Goal: Task Accomplishment & Management: Use online tool/utility

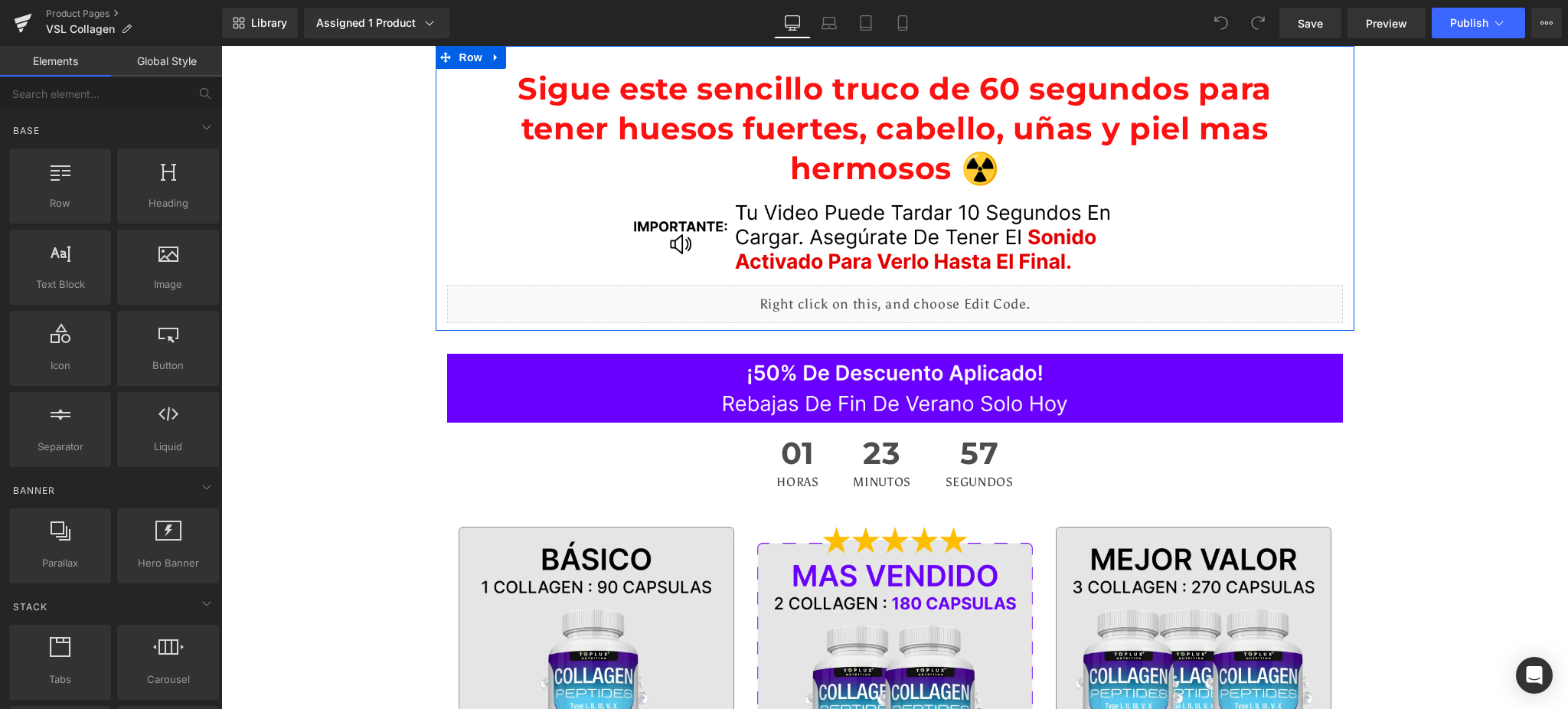
click at [739, 206] on img at bounding box center [895, 236] width 547 height 97
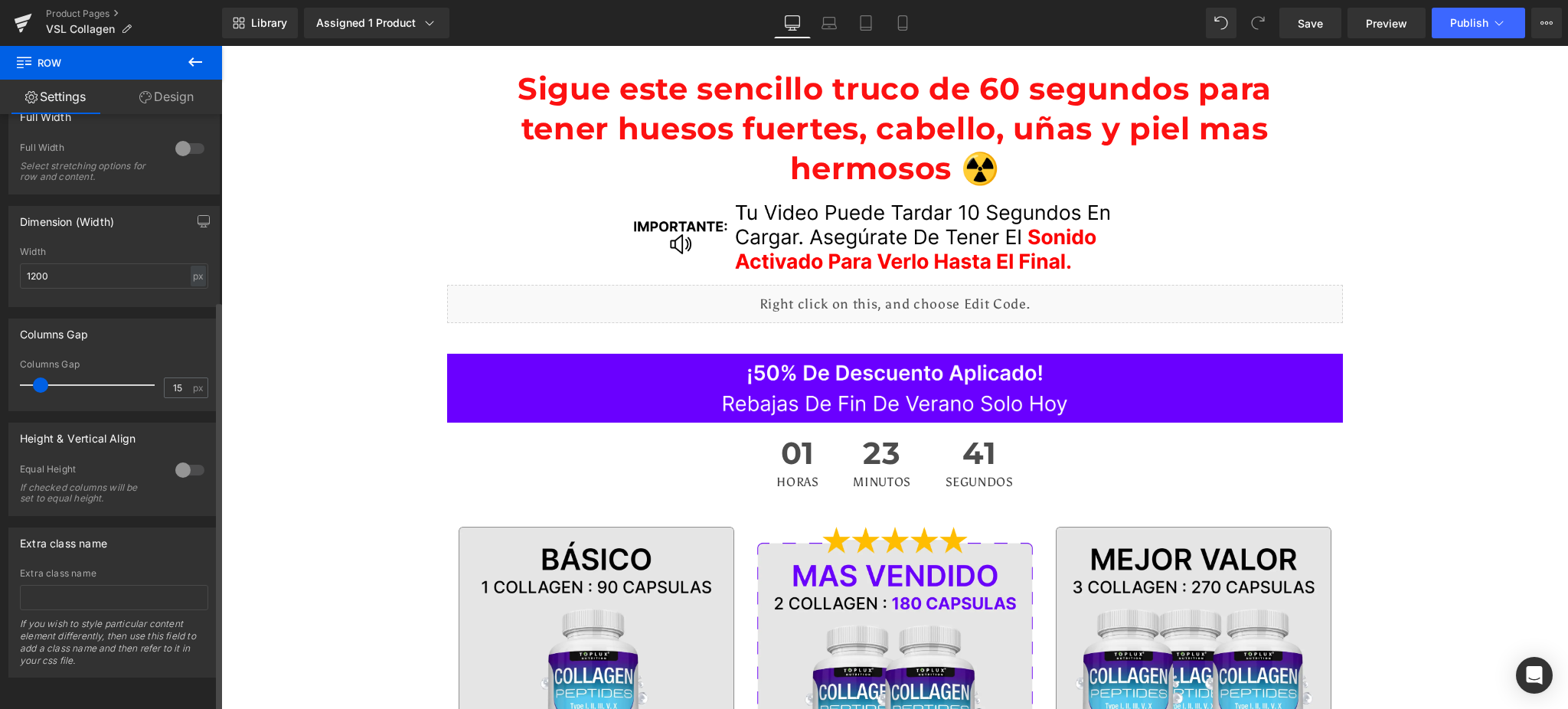
scroll to position [268, 0]
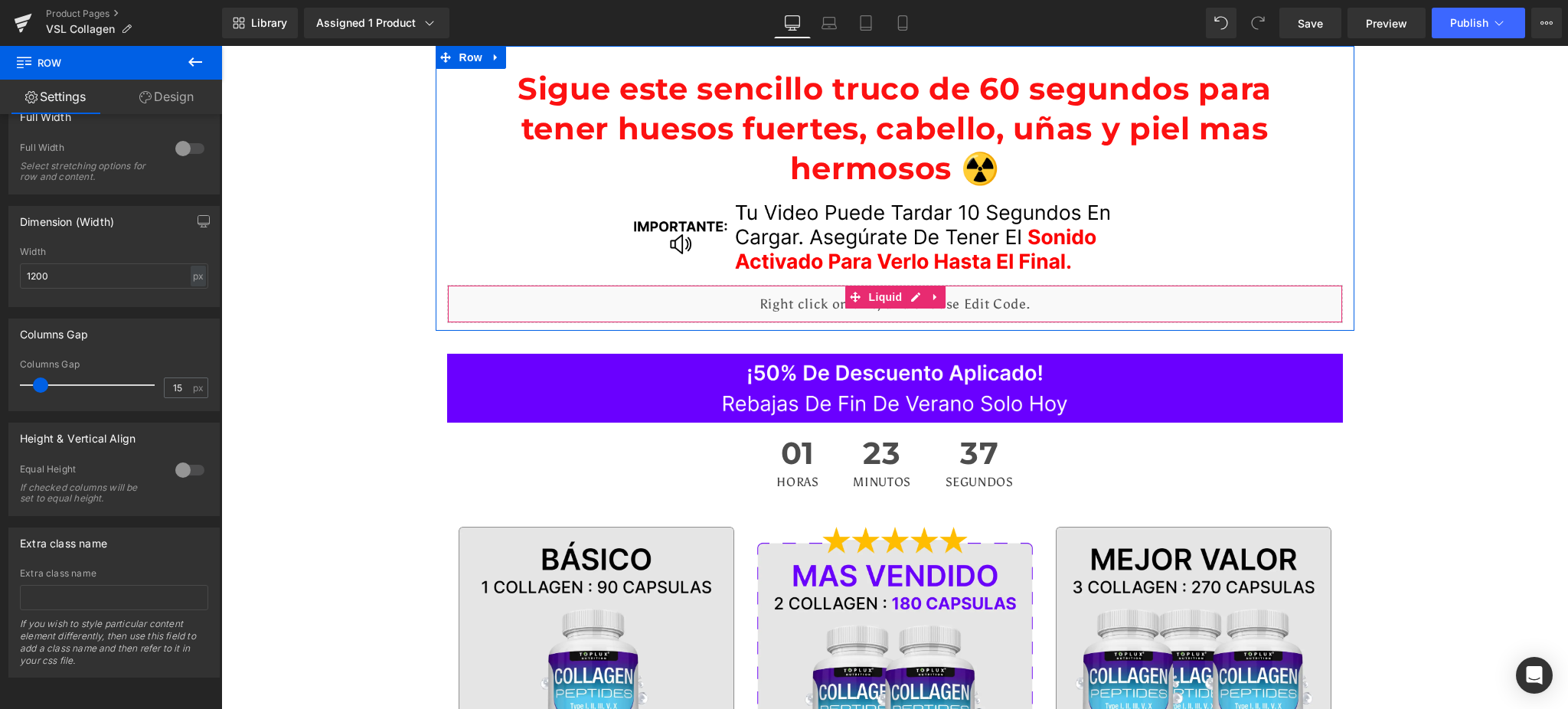
click at [824, 303] on div "Liquid" at bounding box center [895, 304] width 896 height 39
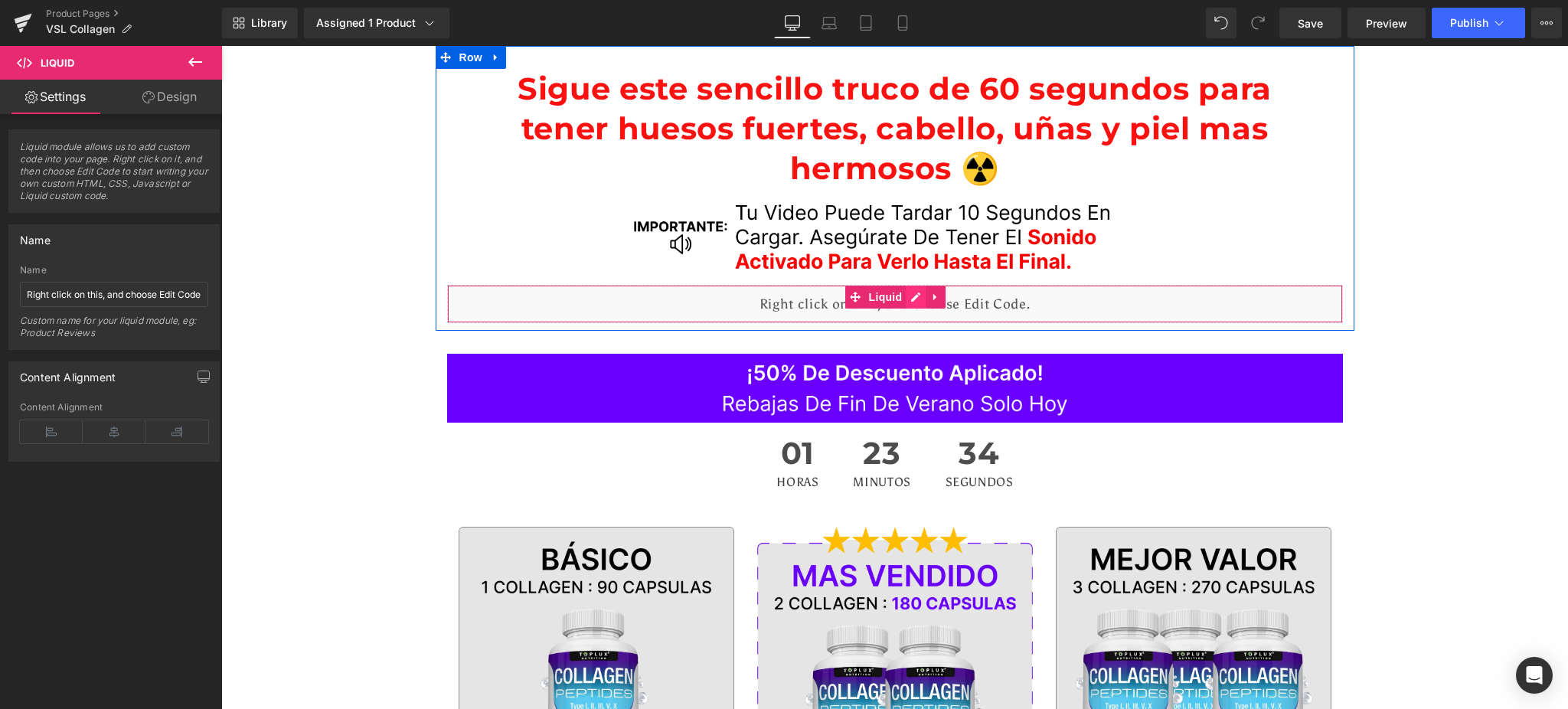
click at [910, 297] on div "Liquid" at bounding box center [895, 304] width 896 height 39
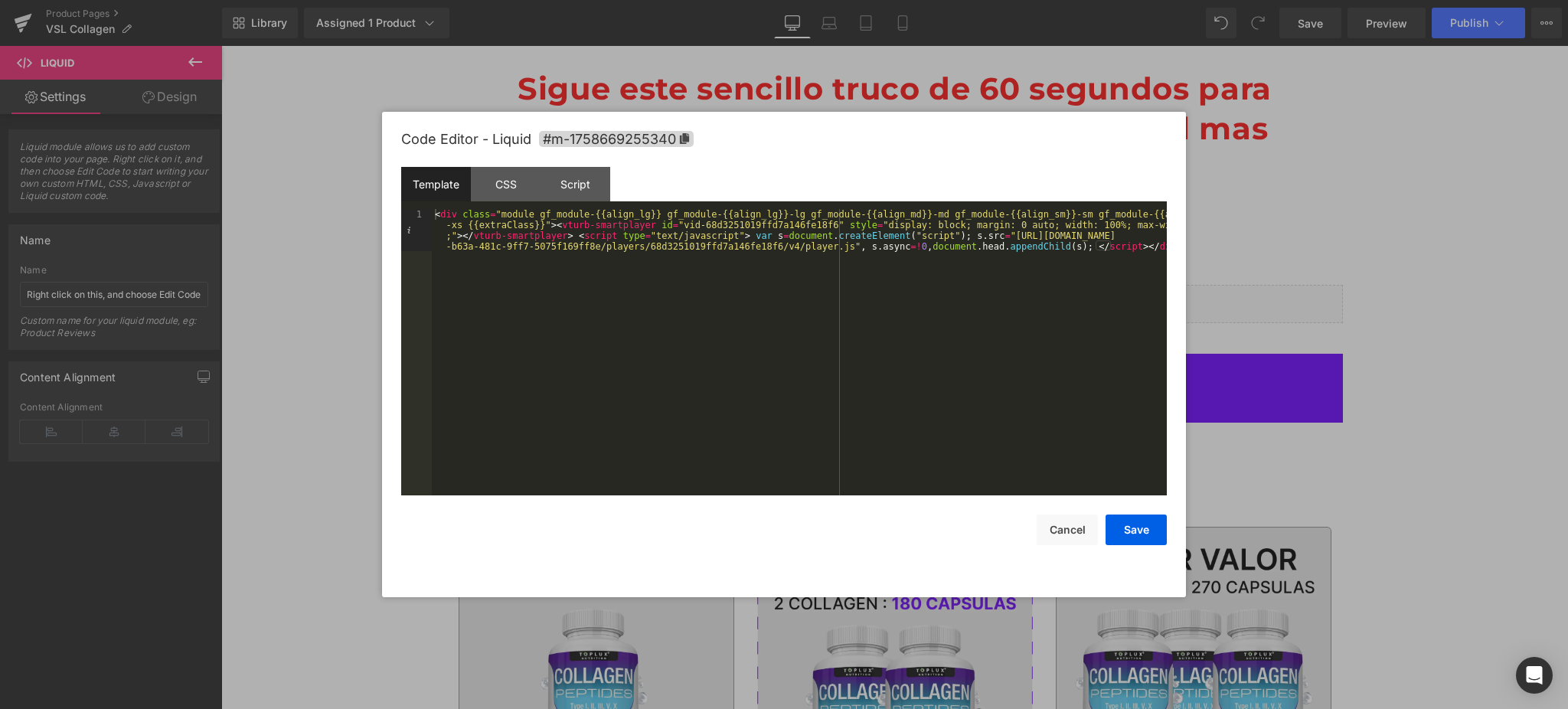
click at [1349, 179] on div at bounding box center [784, 354] width 1568 height 709
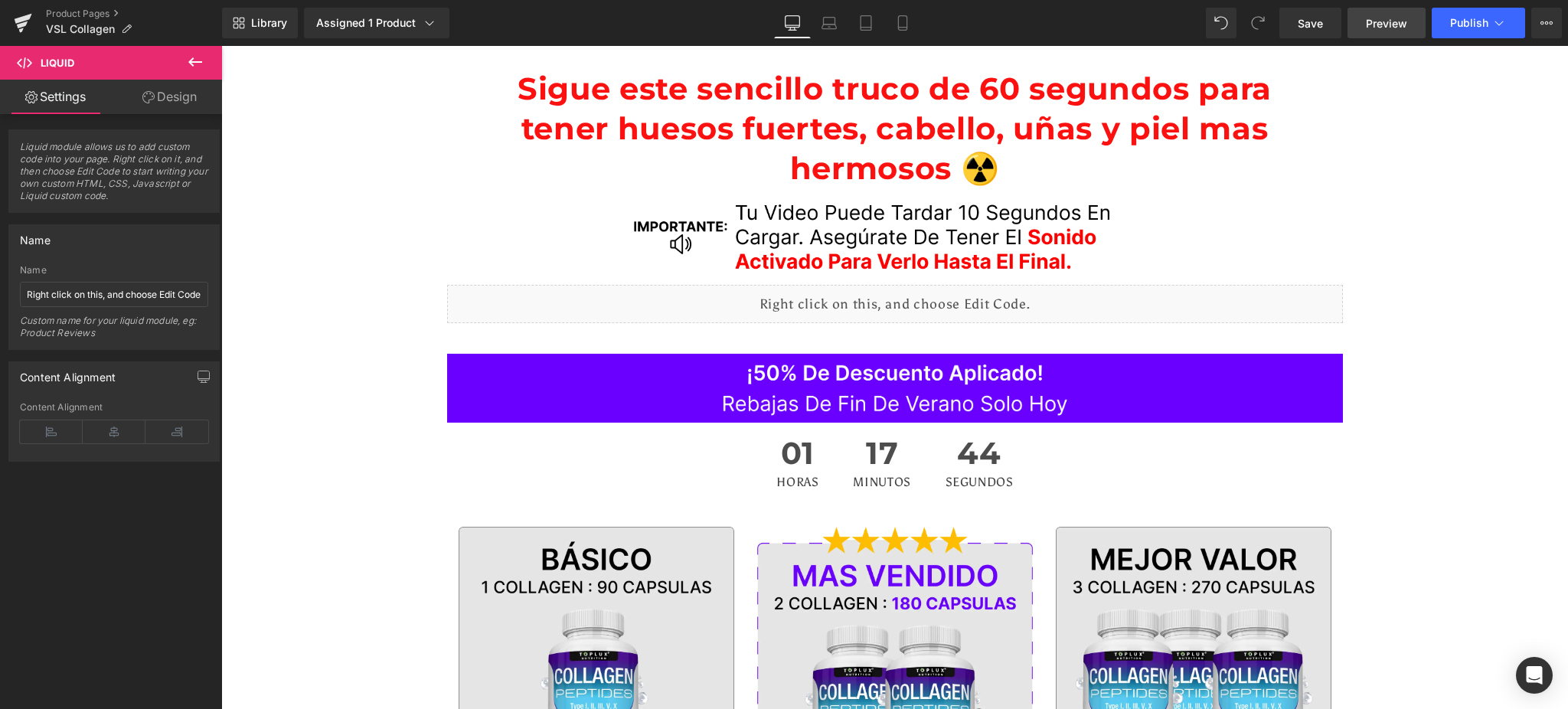
click at [1383, 31] on link "Preview" at bounding box center [1387, 23] width 78 height 31
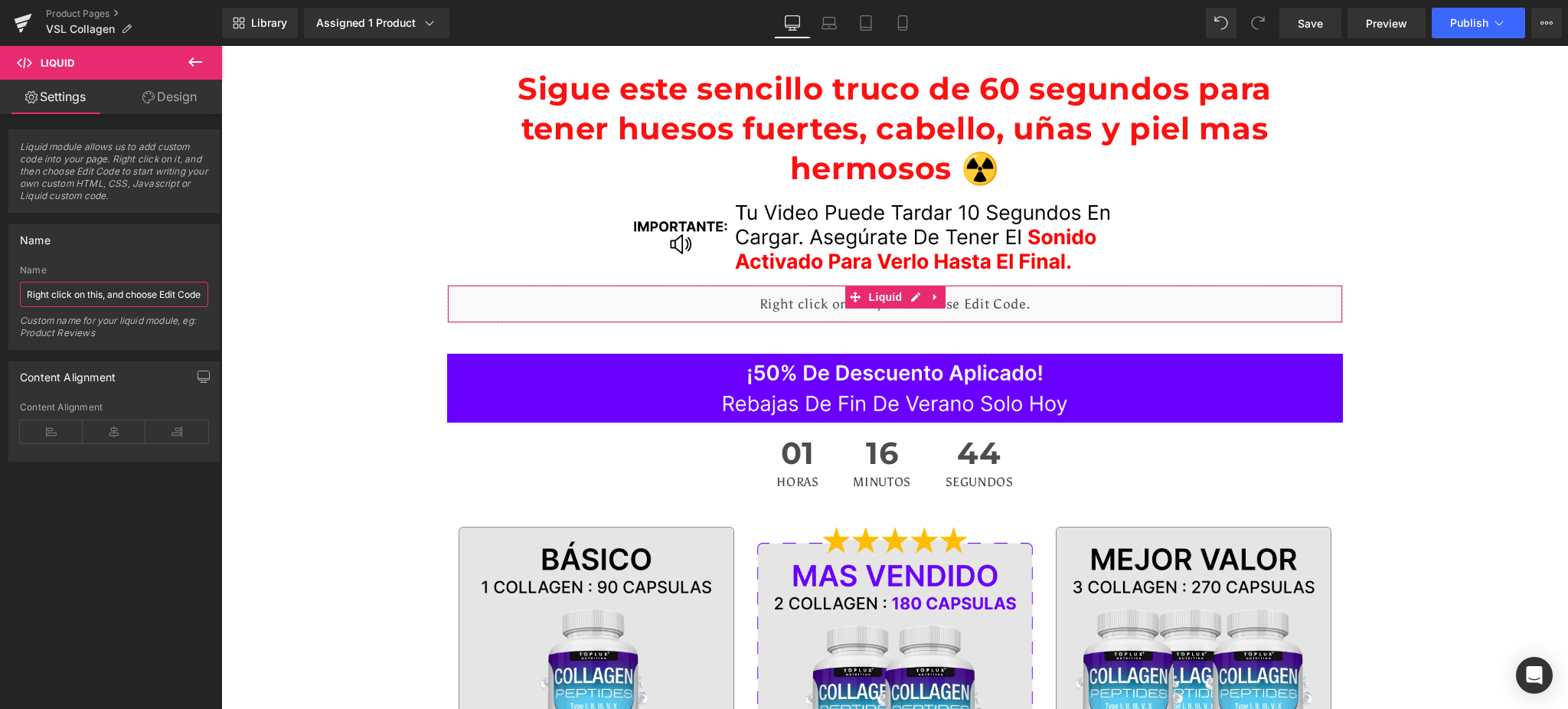
click at [119, 292] on input "Right click on this, and choose Edit Code." at bounding box center [114, 294] width 188 height 25
click at [39, 294] on input "Right click on this, and choose Edit Code." at bounding box center [114, 294] width 188 height 25
click at [40, 294] on input "Right click on this, and choose Edit Code." at bounding box center [114, 294] width 188 height 25
click at [41, 294] on input "Right click on this, and choose Edit Code." at bounding box center [114, 294] width 188 height 25
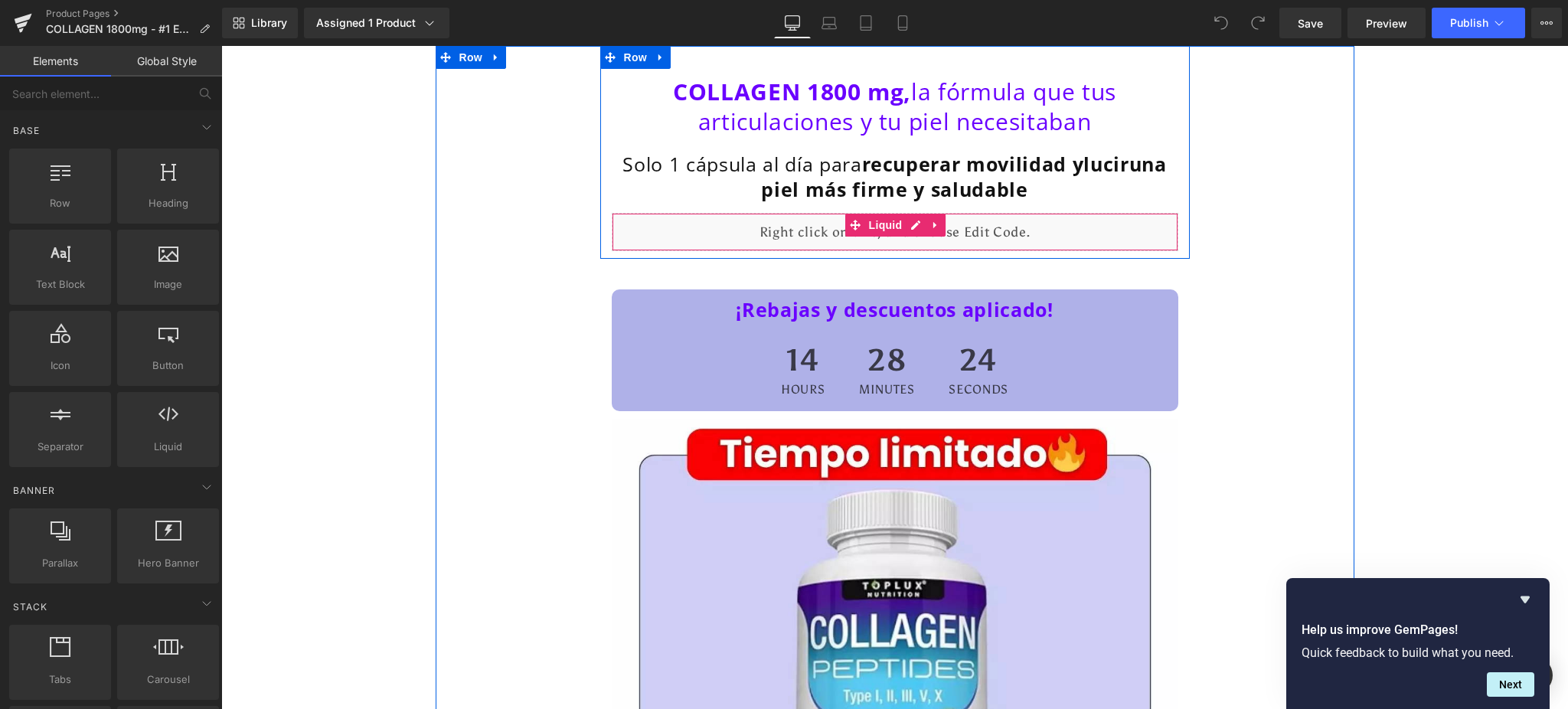
click at [971, 231] on div "Liquid" at bounding box center [894, 232] width 567 height 39
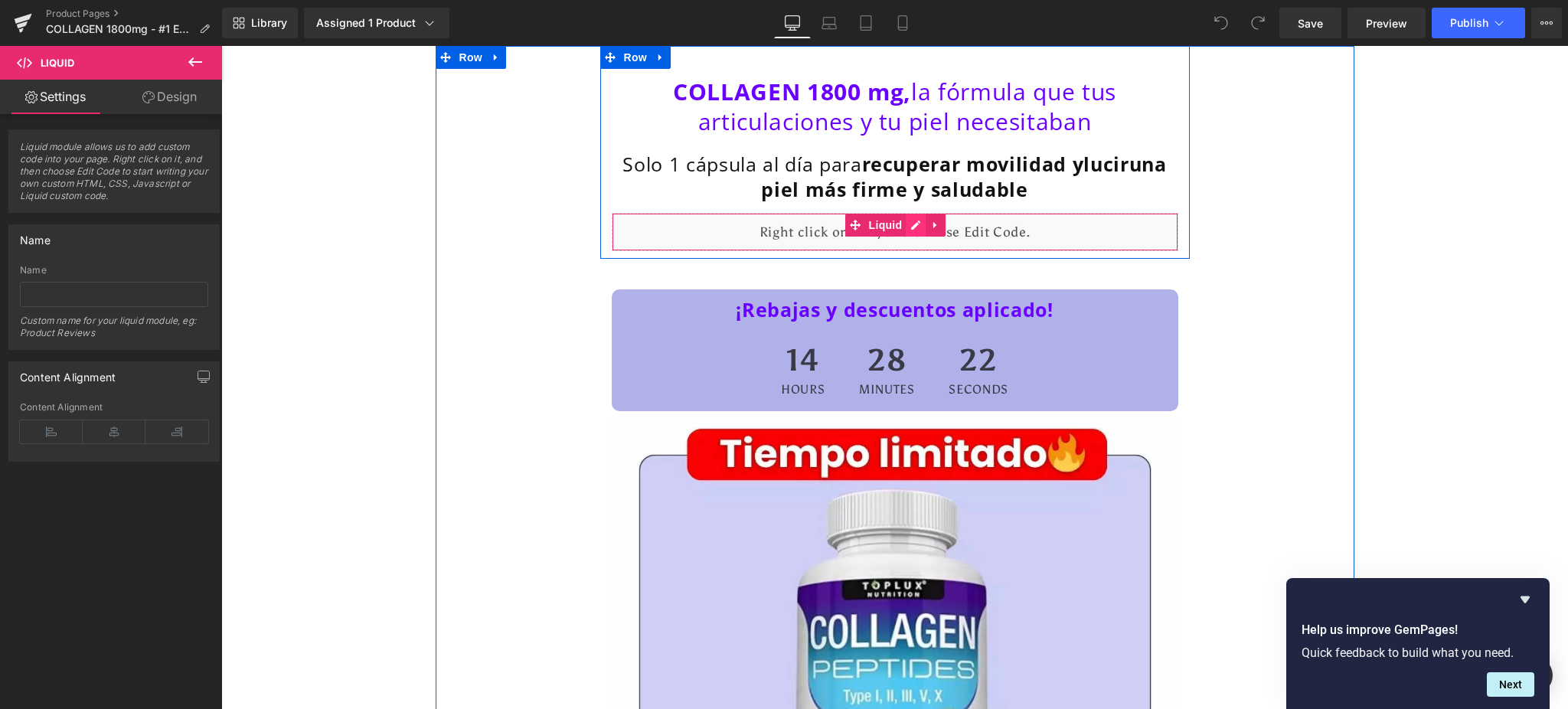
click at [904, 225] on div "Liquid" at bounding box center [894, 232] width 567 height 39
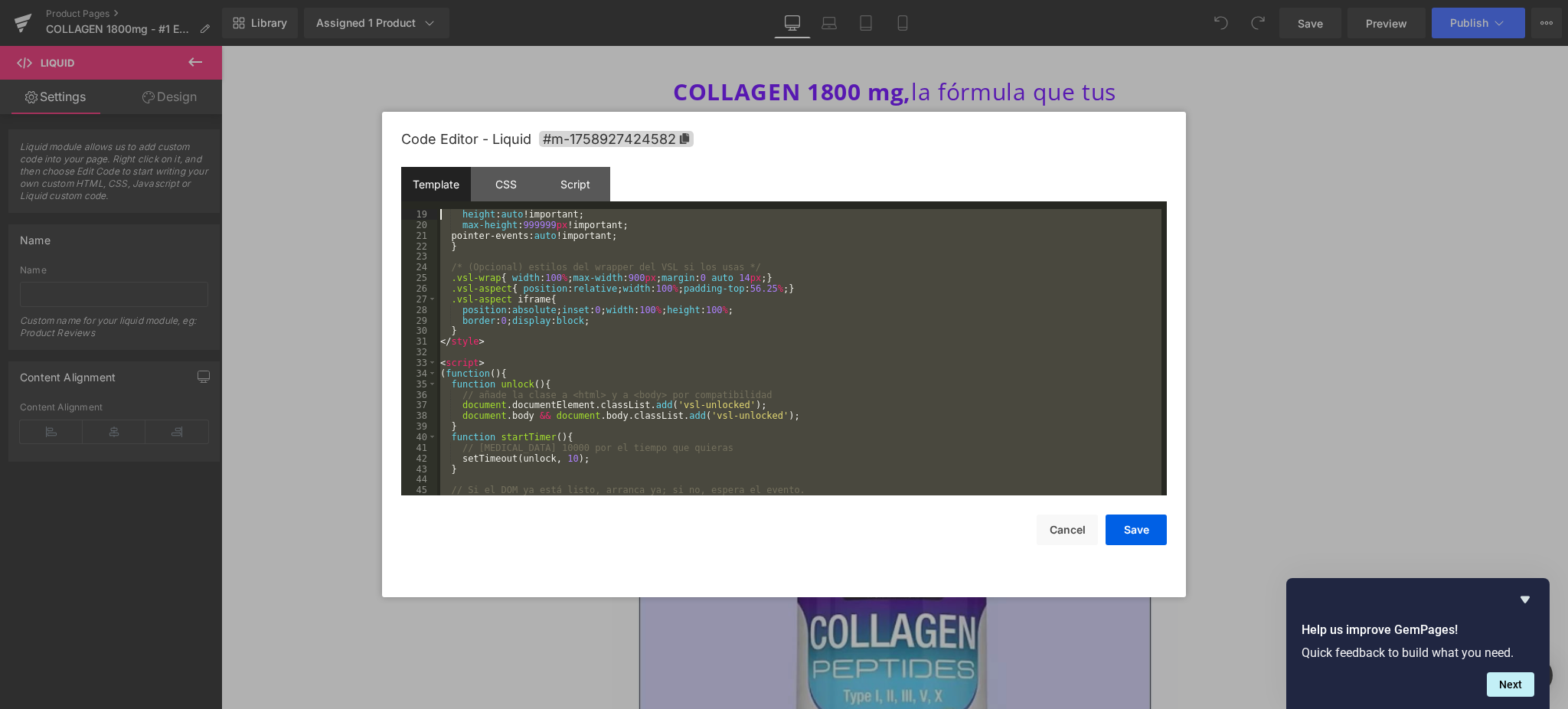
drag, startPoint x: 504, startPoint y: 481, endPoint x: 395, endPoint y: 177, distance: 323.0
click at [395, 177] on div "Code Editor - Liquid #m-1758927424582 Template CSS Script Data 19 20 21 22 23 2…" at bounding box center [784, 354] width 804 height 485
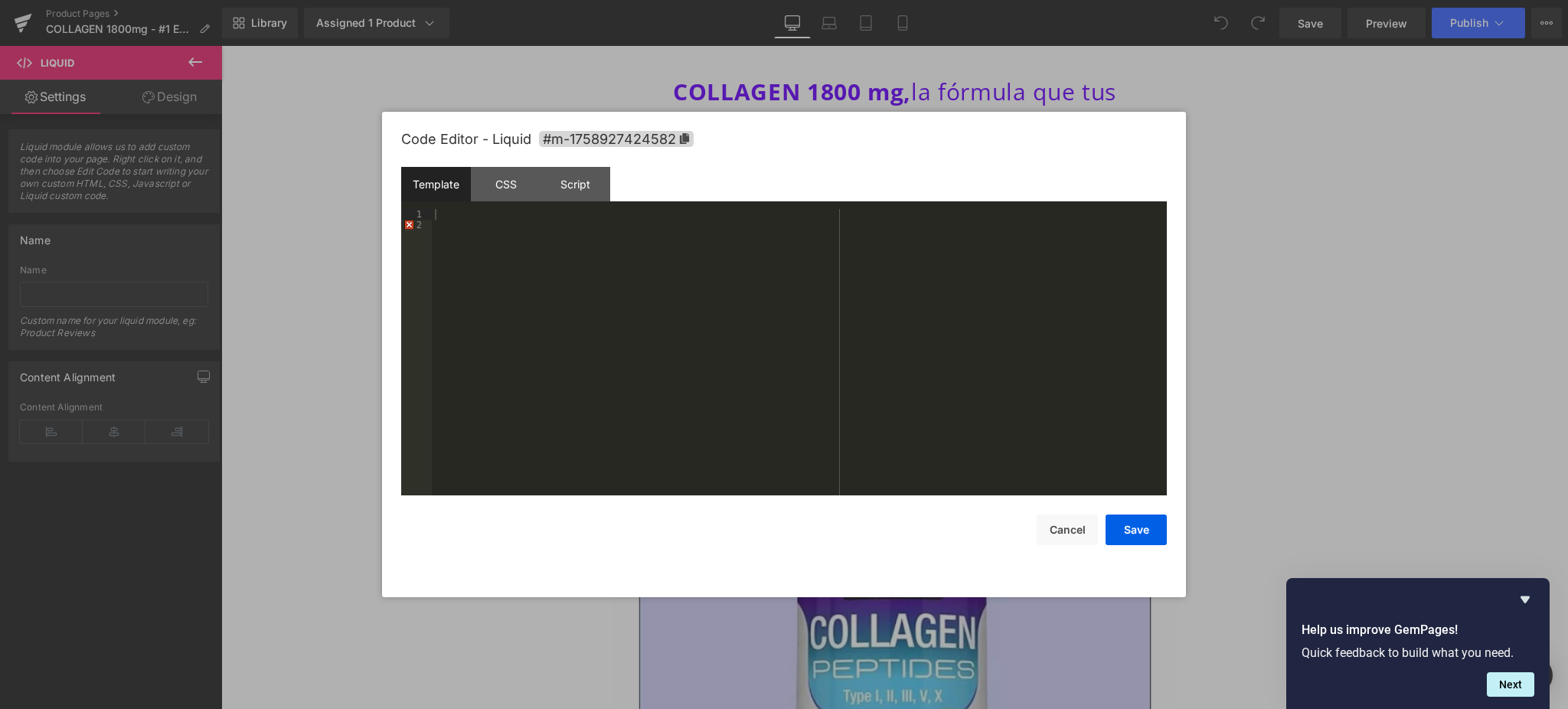
click at [1391, 276] on div at bounding box center [784, 354] width 1568 height 709
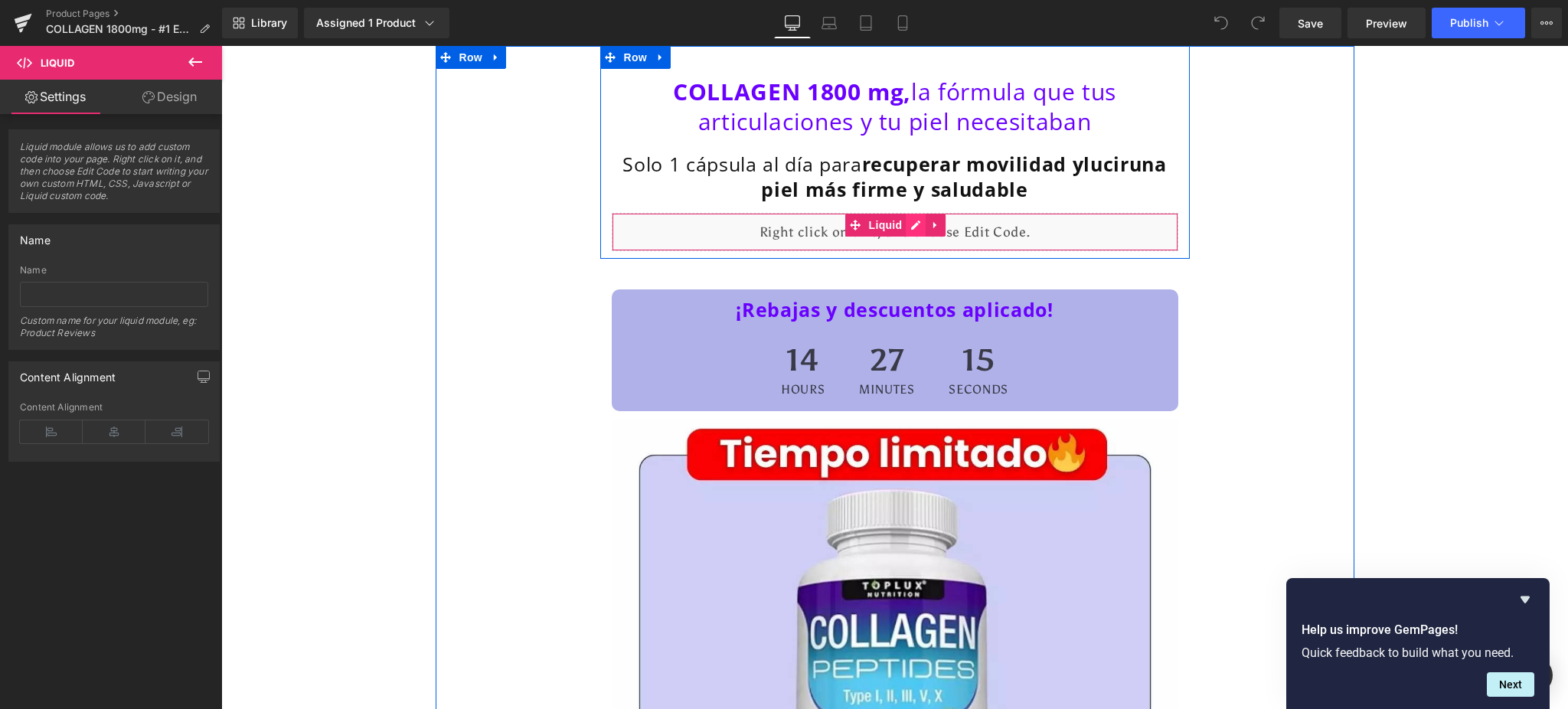
click at [903, 226] on div "Liquid" at bounding box center [894, 232] width 567 height 39
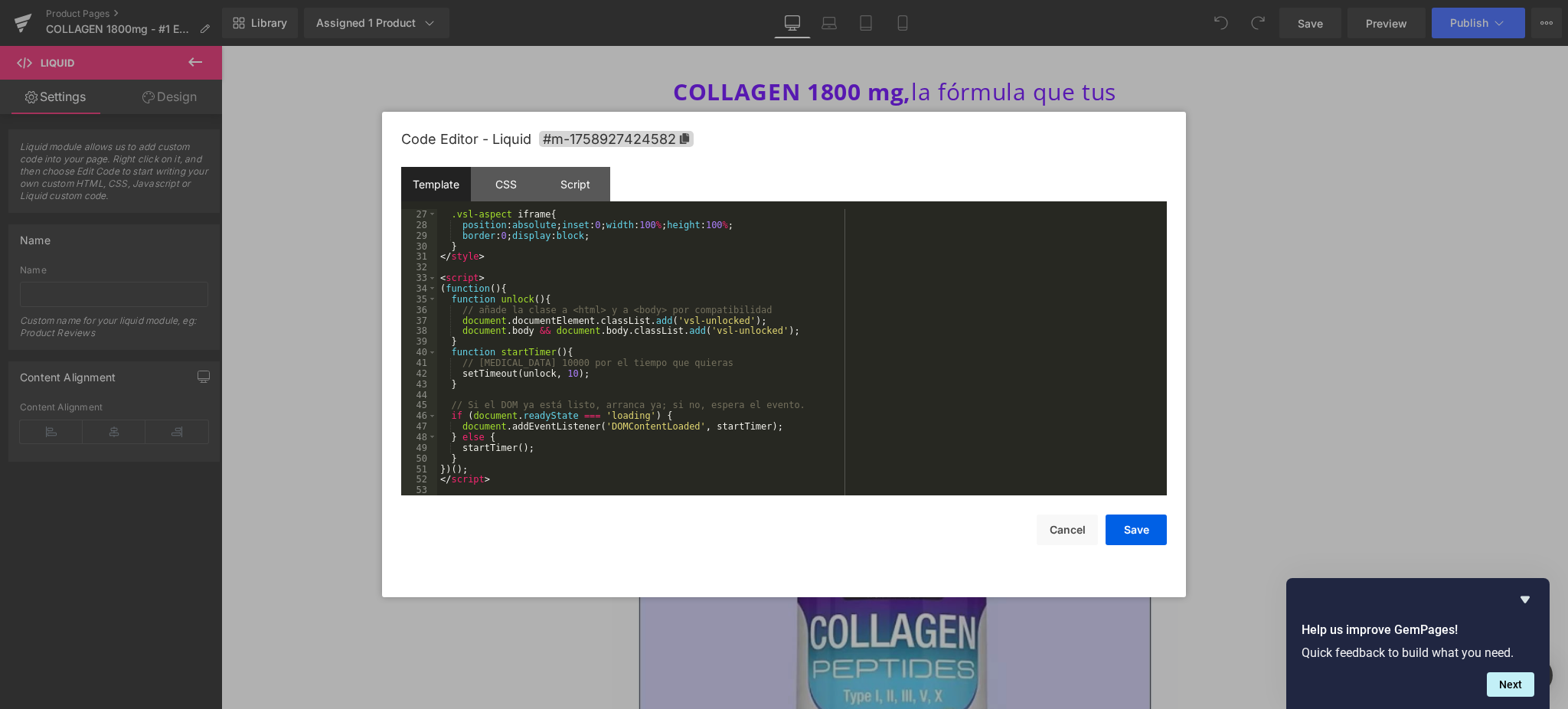
scroll to position [275, 0]
click at [1440, 306] on div at bounding box center [784, 354] width 1568 height 709
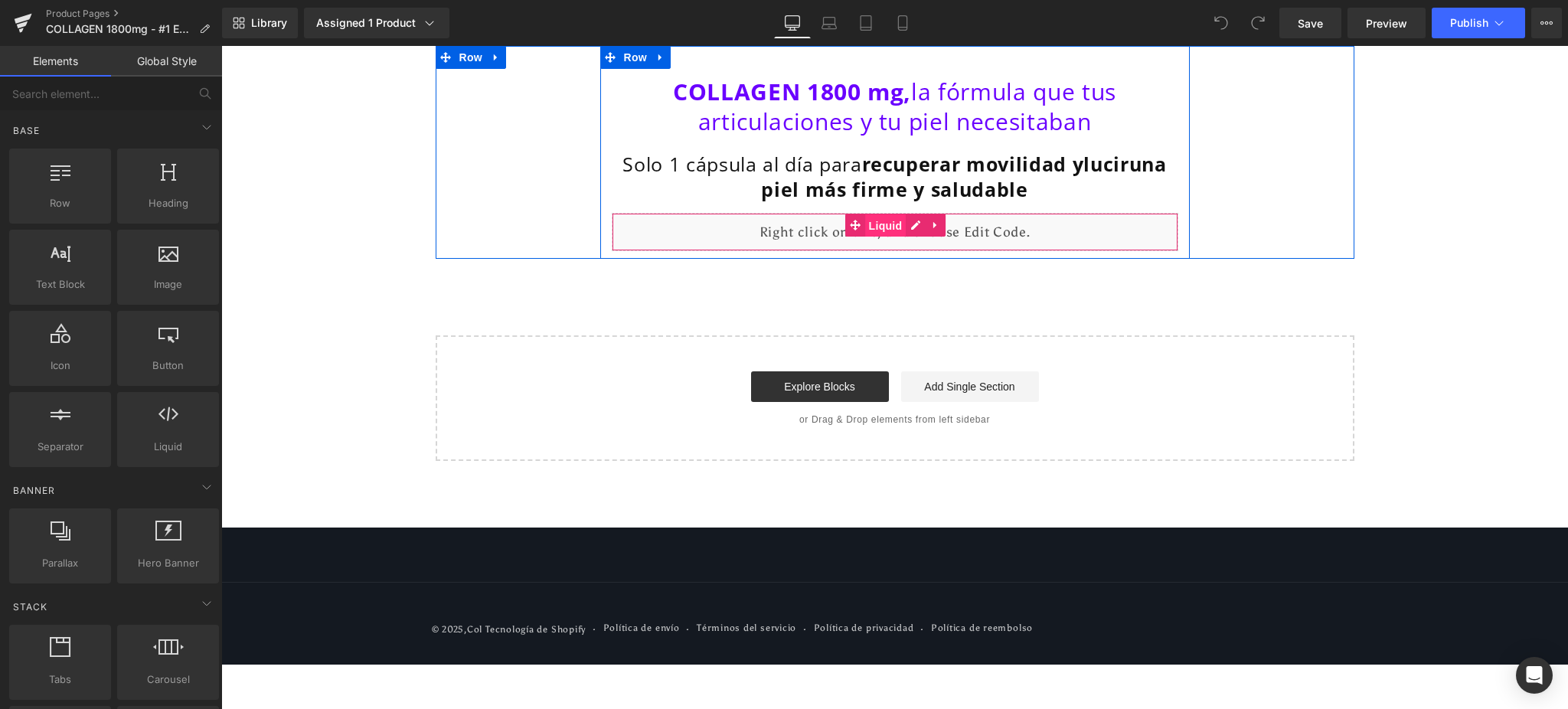
click at [889, 225] on span "Liquid" at bounding box center [886, 226] width 42 height 23
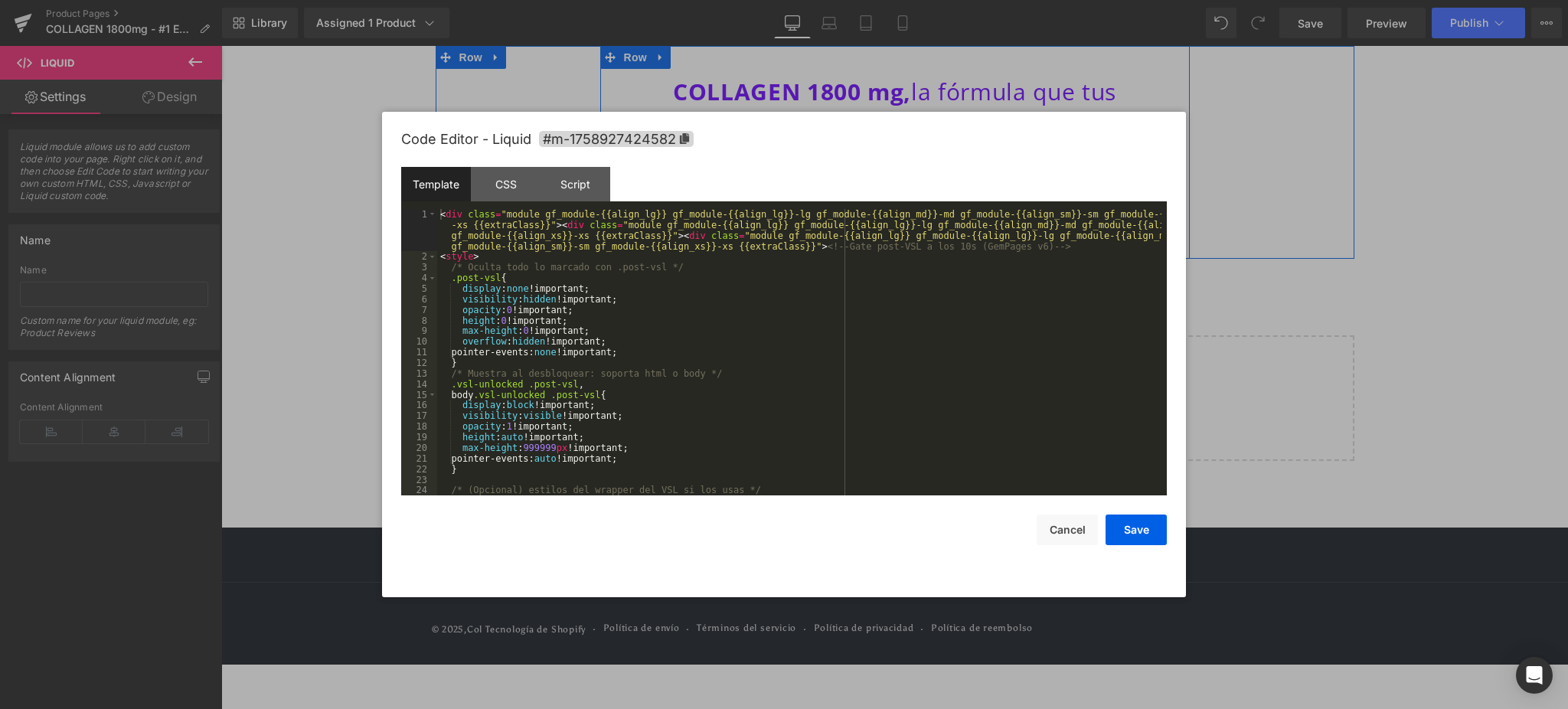
click at [910, 229] on div "Liquid" at bounding box center [894, 232] width 567 height 39
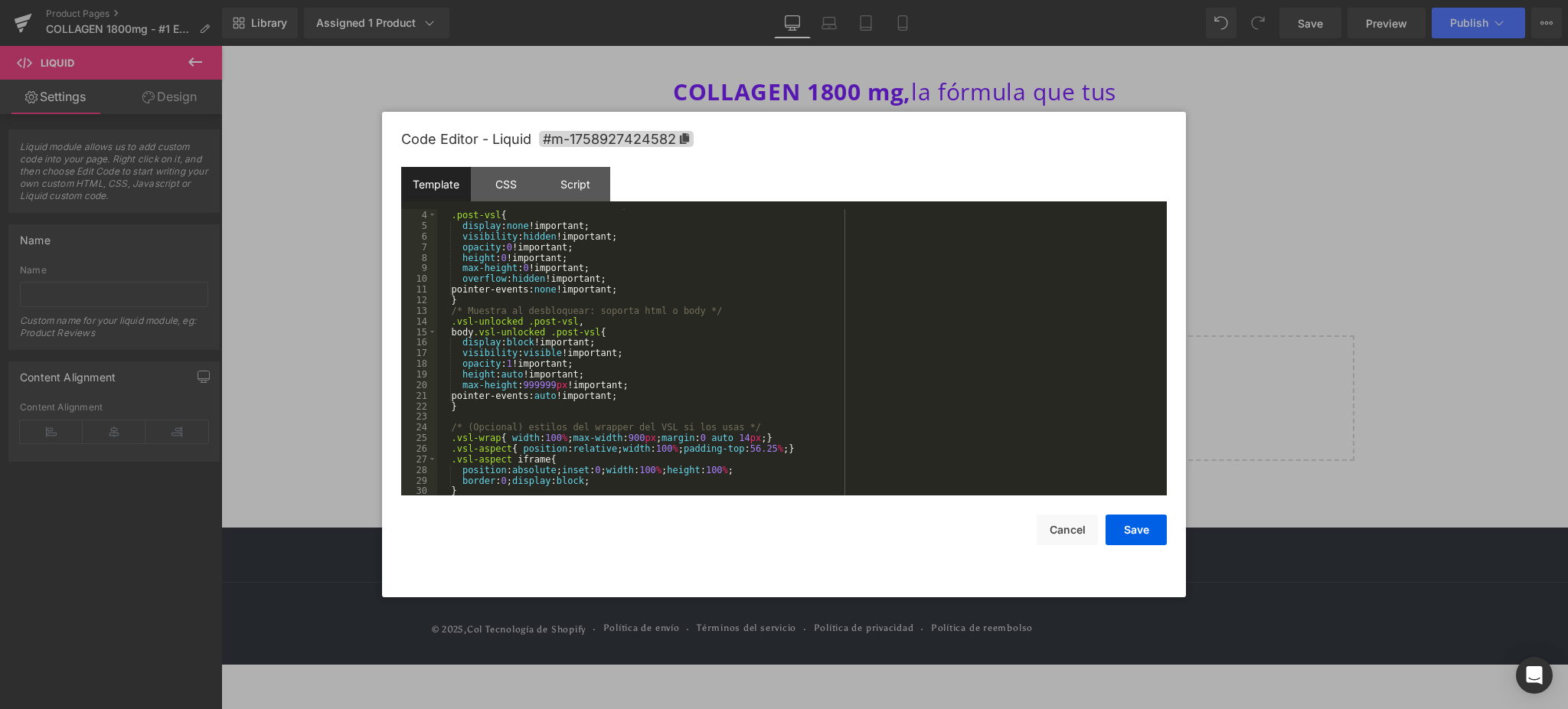
scroll to position [308, 0]
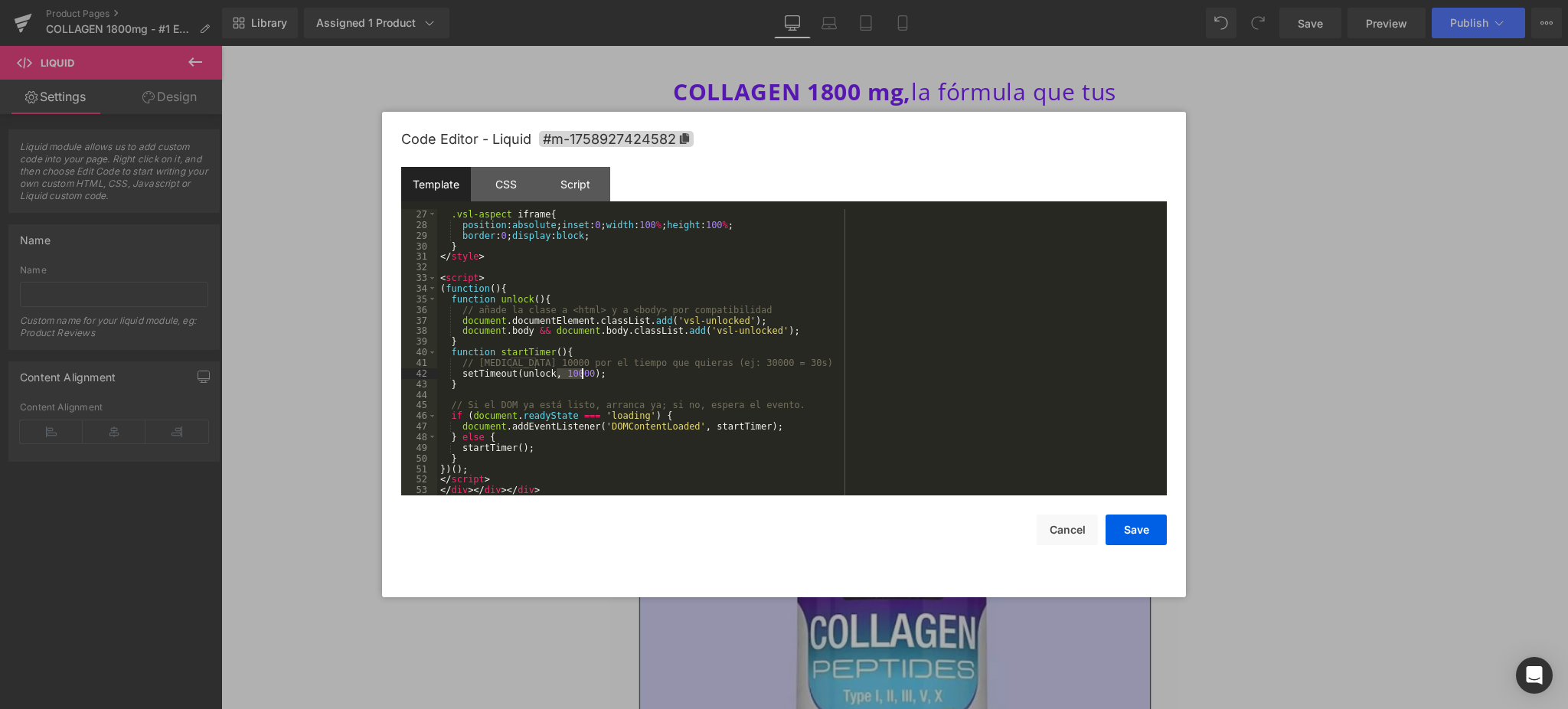
drag, startPoint x: 556, startPoint y: 374, endPoint x: 580, endPoint y: 374, distance: 24.0
click at [580, 374] on div ".vsl-aspect iframe { position : absolute ; inset : 0 ; width : 100 % ; height :…" at bounding box center [800, 363] width 725 height 308
click at [1142, 524] on button "Save" at bounding box center [1136, 530] width 61 height 31
